Goal: Register for event/course

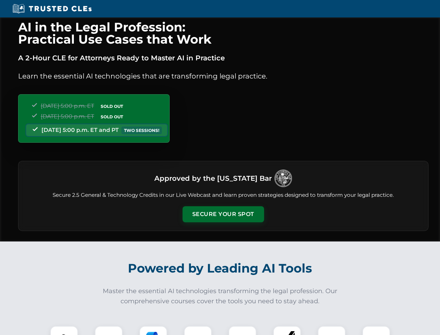
click at [223, 214] on button "Secure Your Spot" at bounding box center [224, 214] width 82 height 16
click at [64, 330] on img at bounding box center [64, 339] width 20 height 20
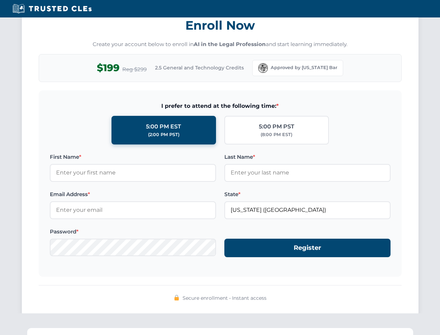
scroll to position [684, 0]
